Goal: Transaction & Acquisition: Purchase product/service

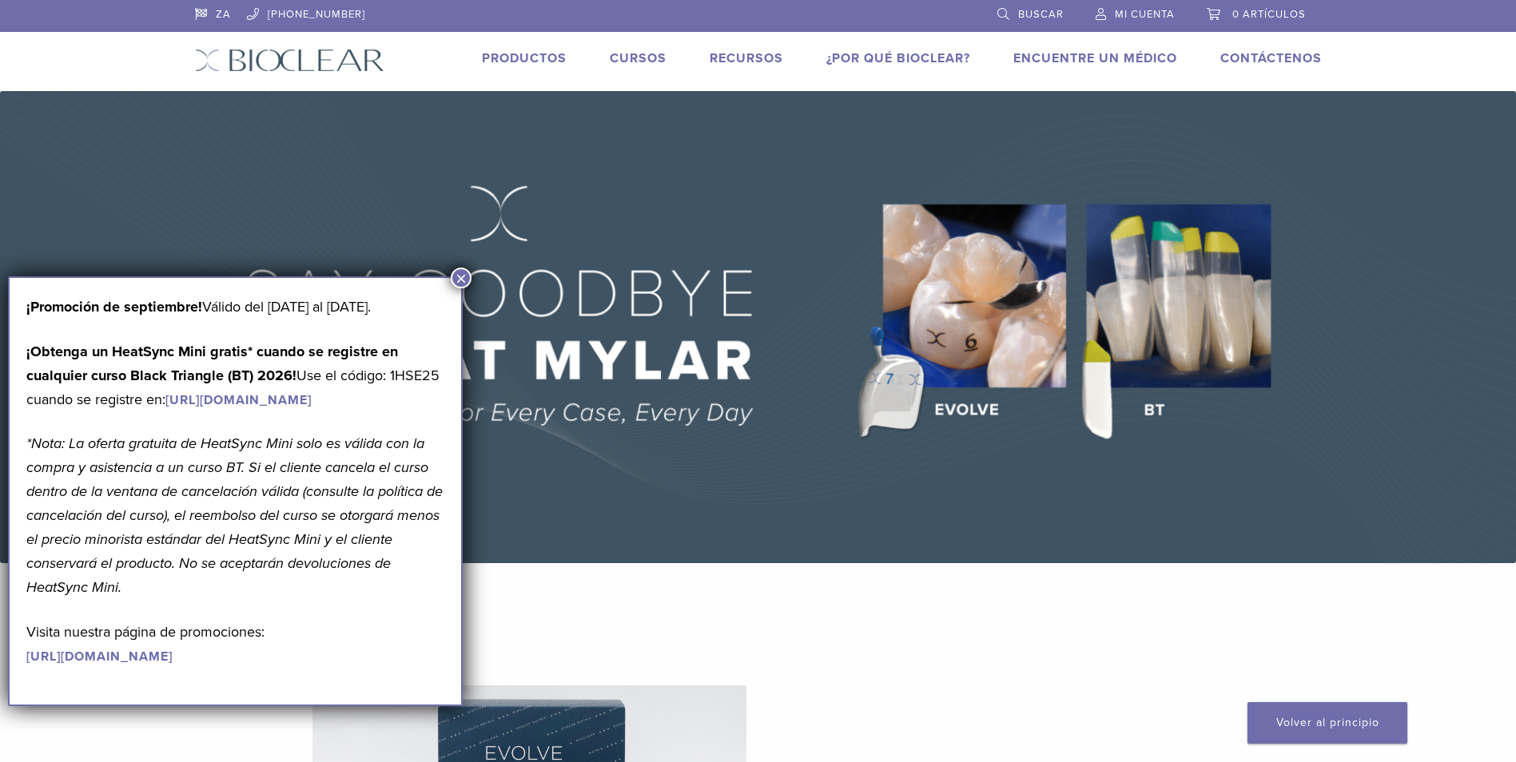
click at [460, 281] on button "×" at bounding box center [461, 278] width 21 height 21
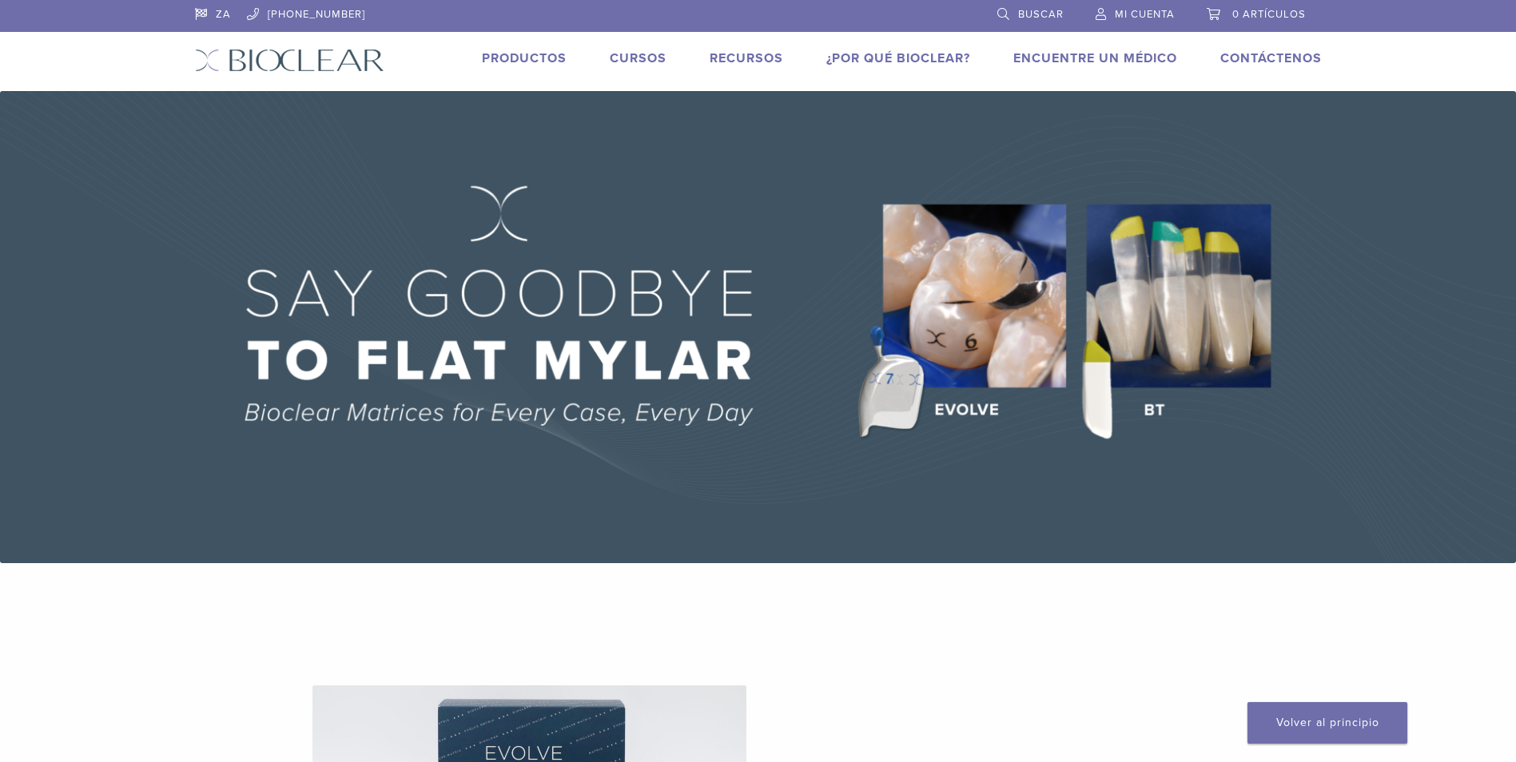
click at [1000, 361] on img at bounding box center [758, 327] width 1516 height 472
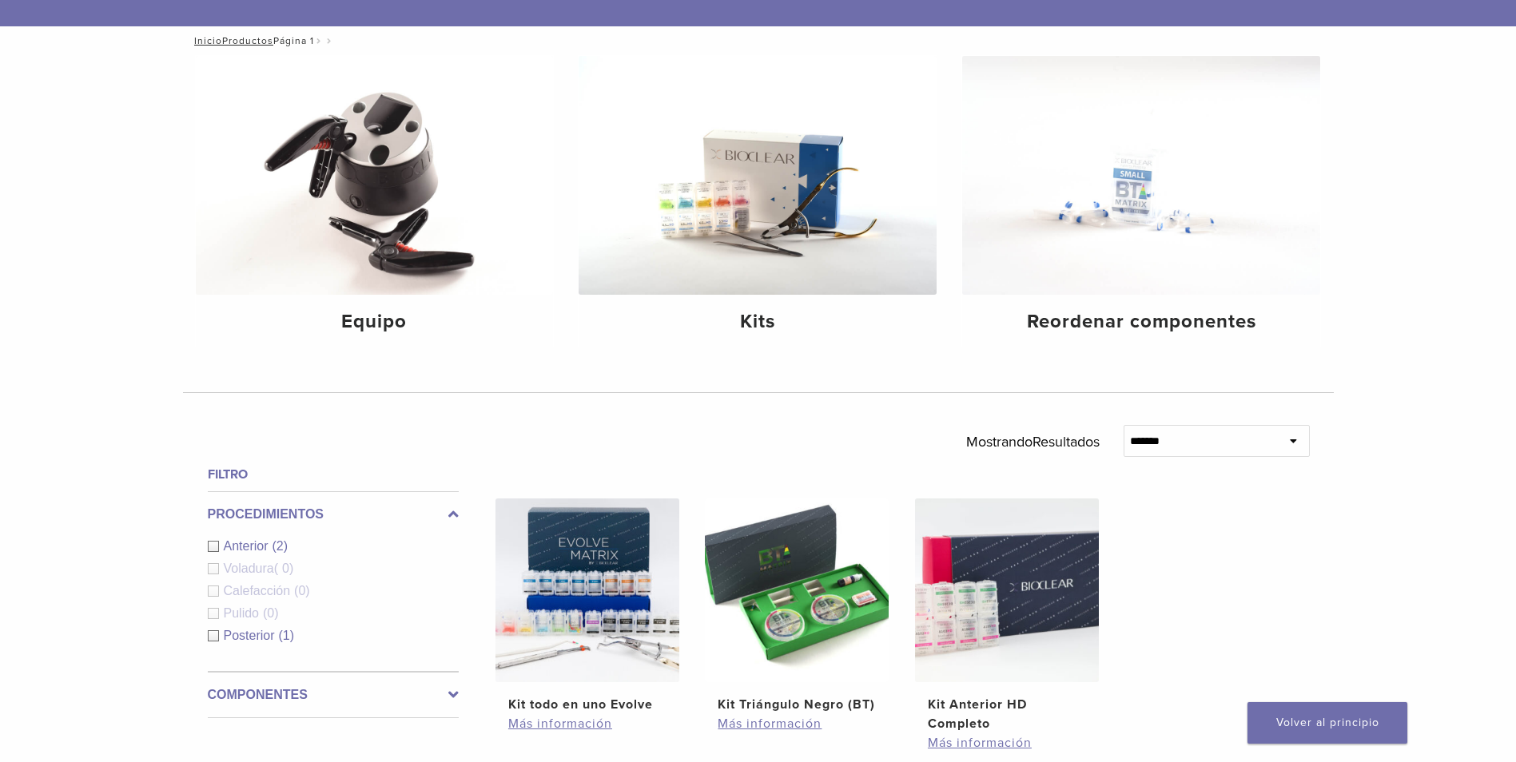
scroll to position [145, 0]
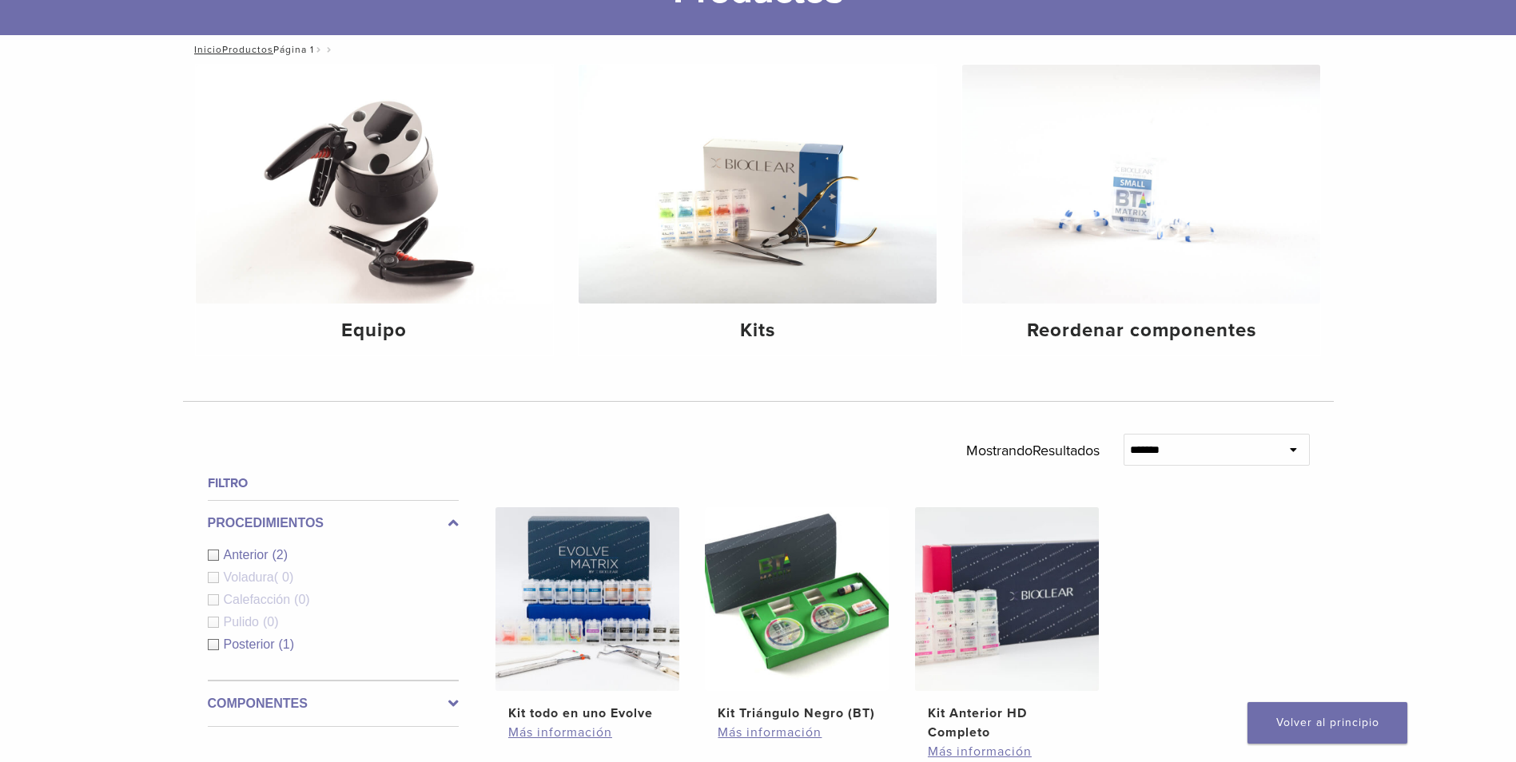
click at [214, 647] on div "Posterior (1)" at bounding box center [333, 644] width 251 height 19
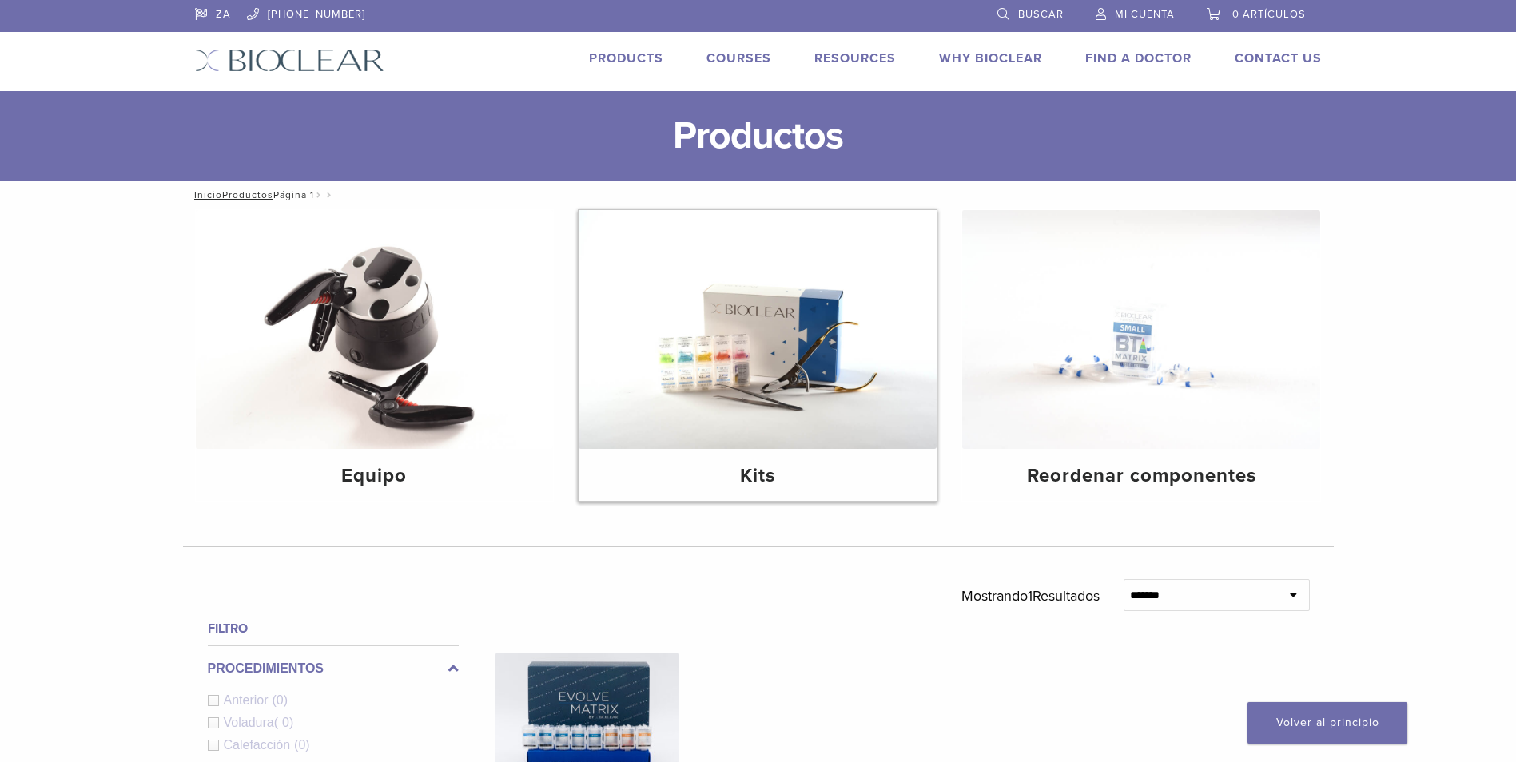
click at [884, 358] on img at bounding box center [758, 329] width 358 height 239
click at [746, 371] on img at bounding box center [758, 329] width 358 height 239
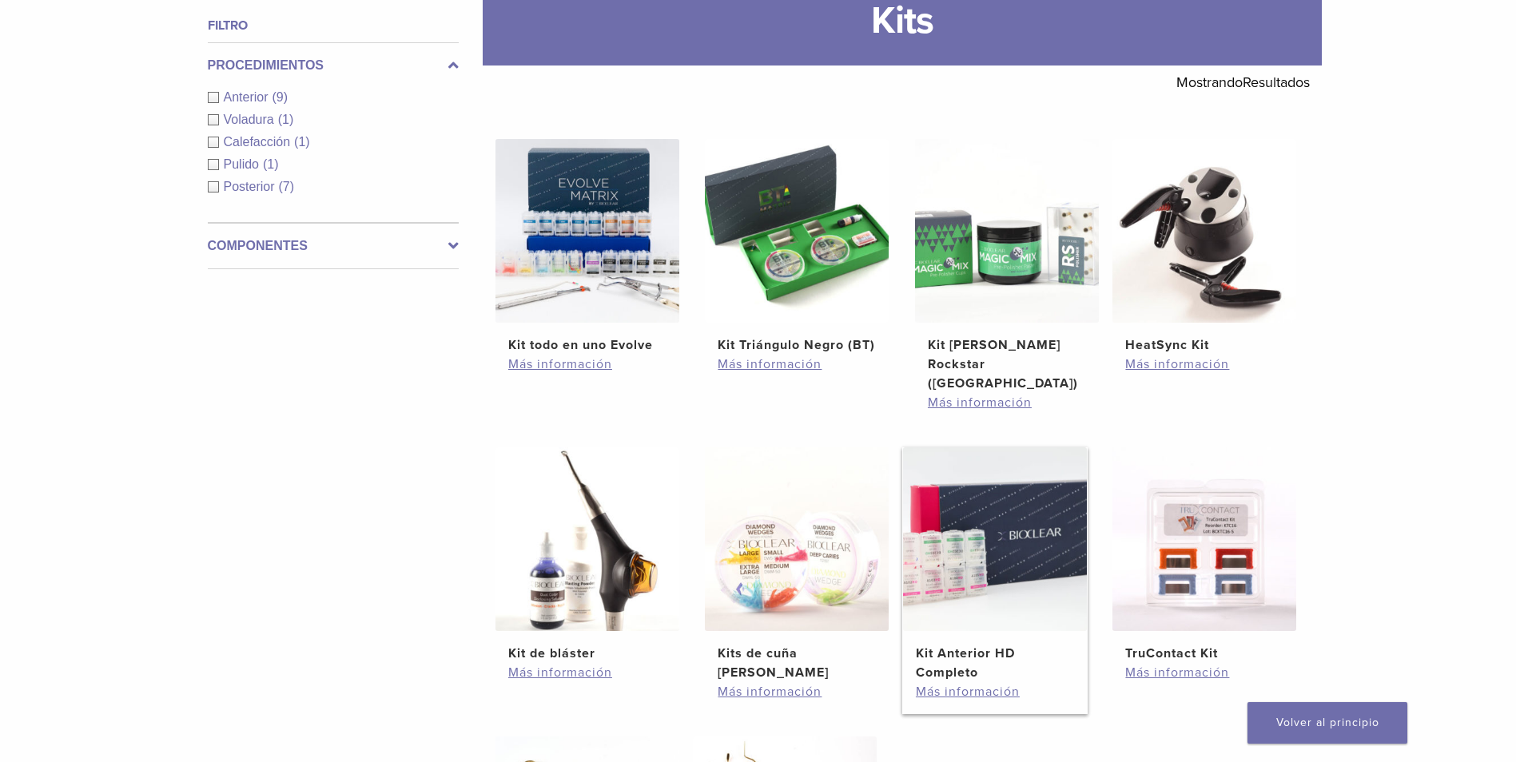
scroll to position [240, 0]
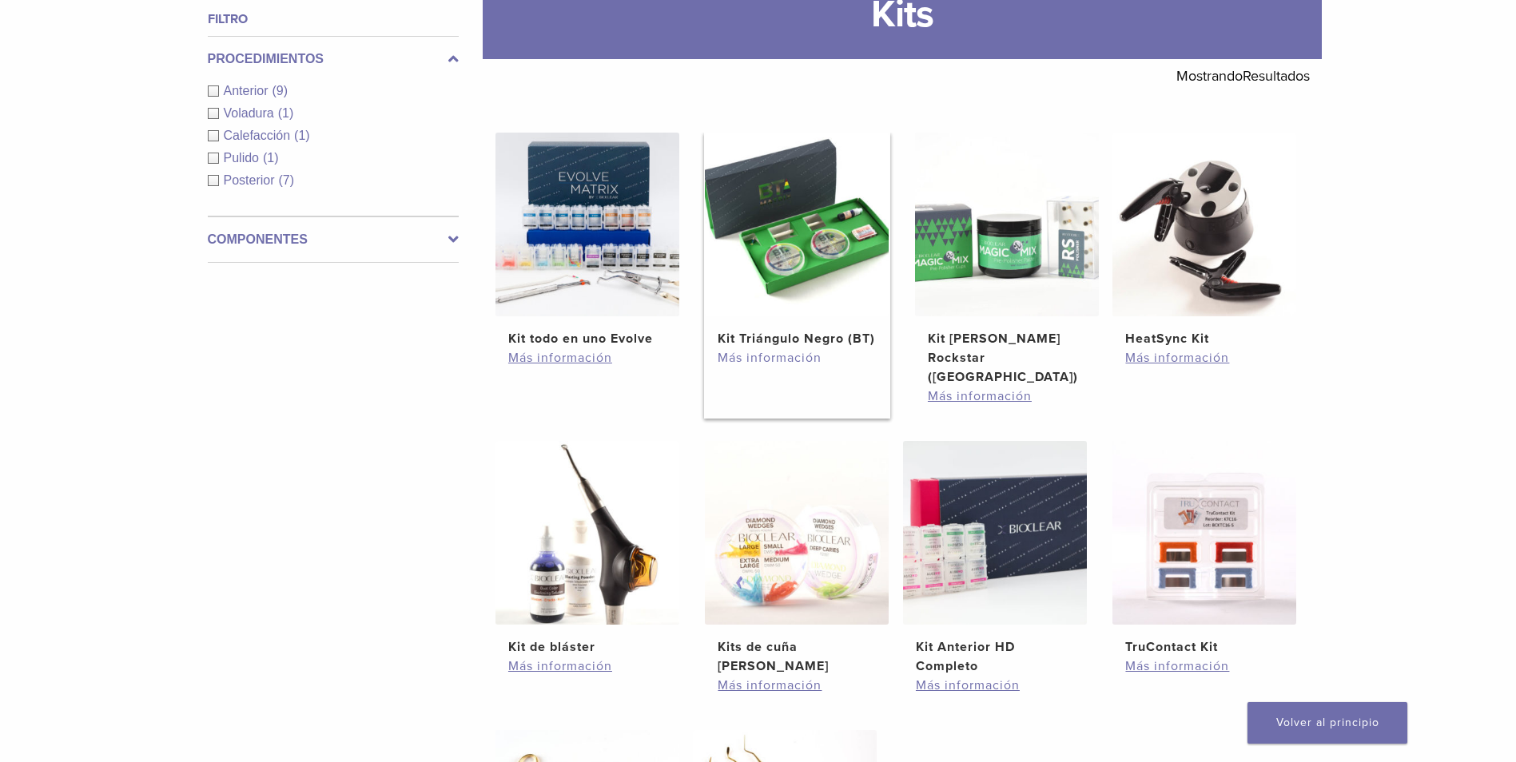
drag, startPoint x: 798, startPoint y: 381, endPoint x: 806, endPoint y: 390, distance: 12.4
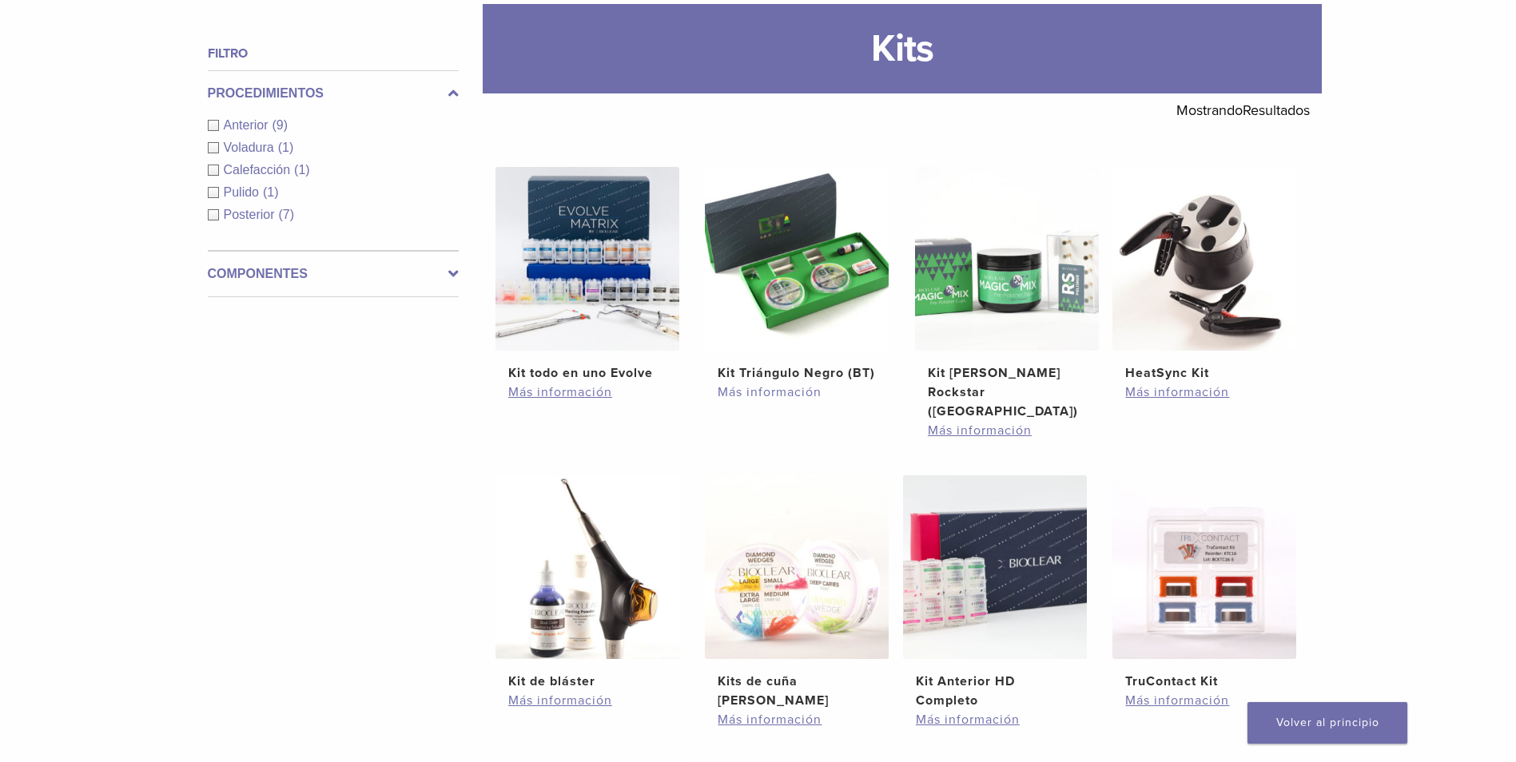
scroll to position [160, 0]
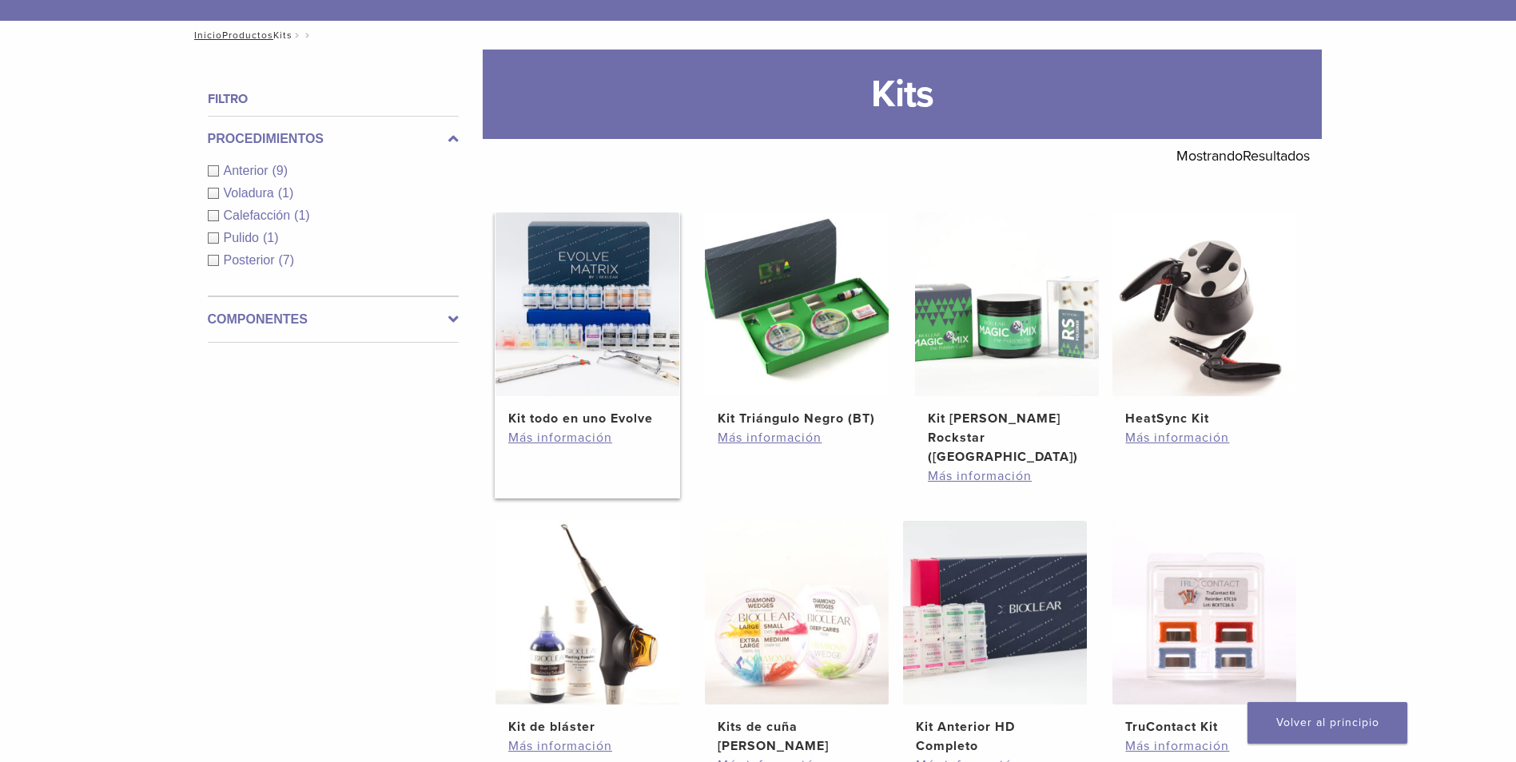
click at [624, 375] on img at bounding box center [588, 305] width 184 height 184
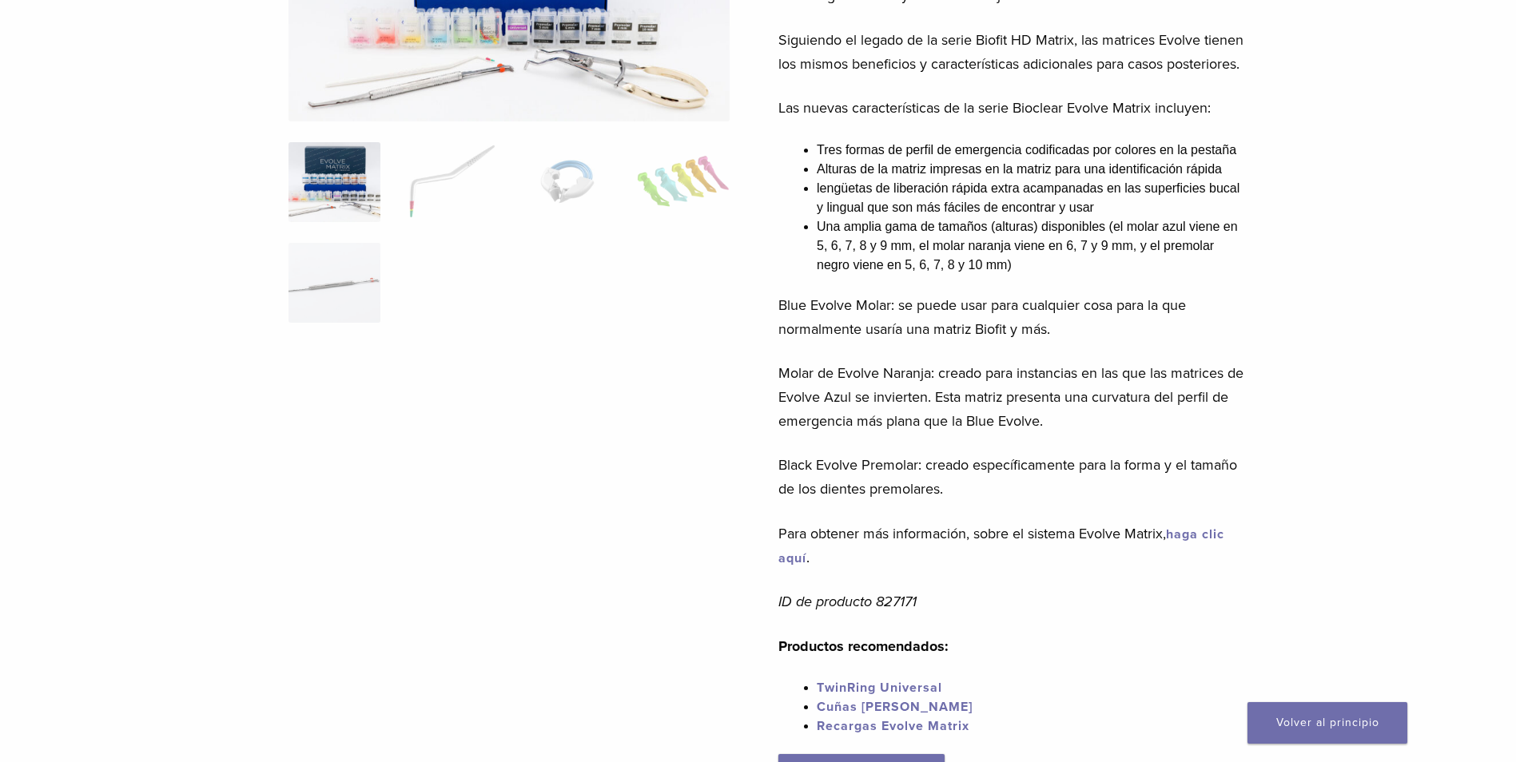
scroll to position [240, 0]
